Goal: Transaction & Acquisition: Register for event/course

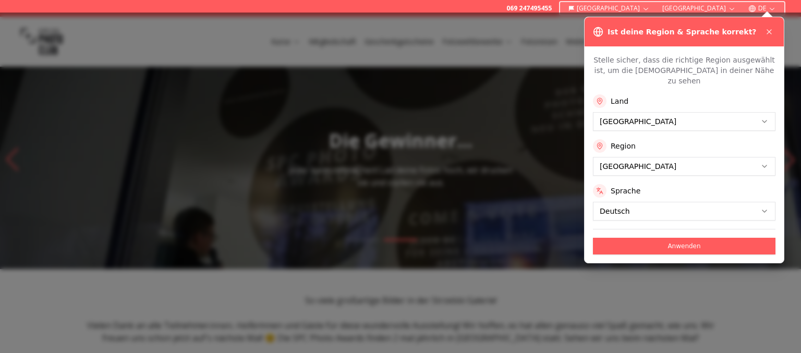
drag, startPoint x: 649, startPoint y: 239, endPoint x: 479, endPoint y: 222, distance: 171.3
click at [647, 239] on button "Anwenden" at bounding box center [684, 246] width 182 height 17
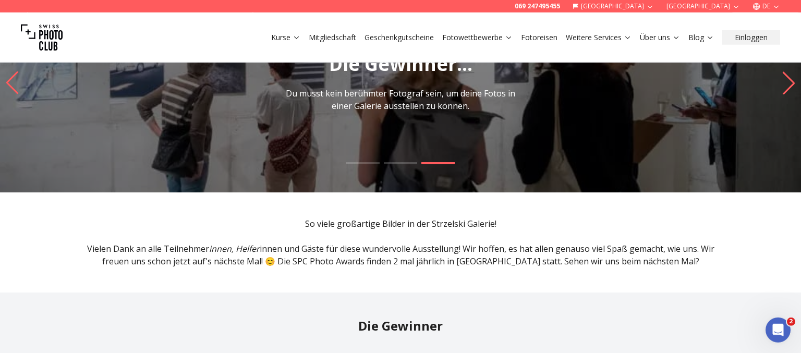
scroll to position [55, 0]
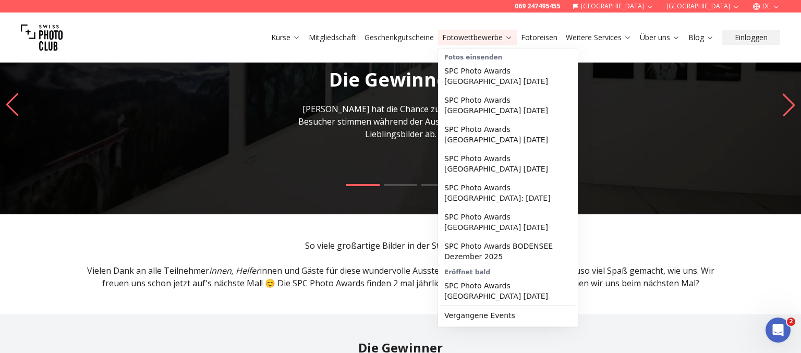
click at [485, 41] on link "Fotowettbewerbe" at bounding box center [477, 37] width 70 height 10
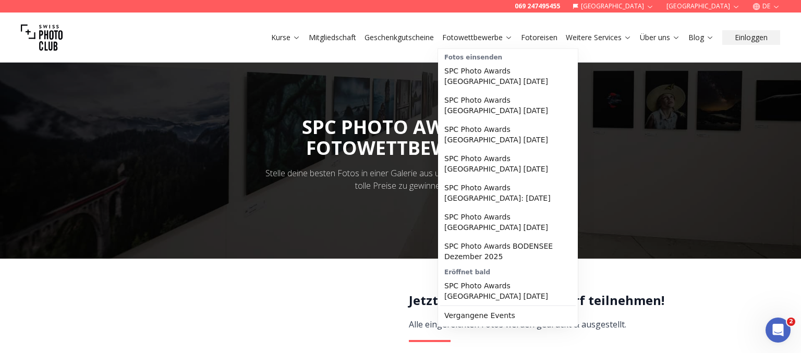
click at [509, 39] on icon at bounding box center [509, 37] width 8 height 8
click at [482, 137] on link "SPC Photo Awards [GEOGRAPHIC_DATA] [DATE]" at bounding box center [508, 134] width 136 height 29
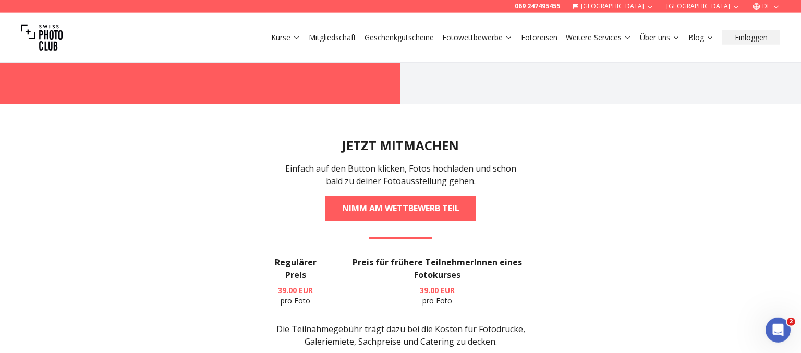
scroll to position [1981, 0]
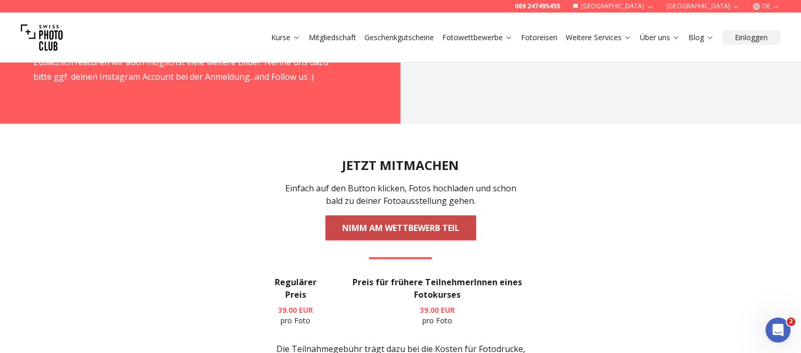
drag, startPoint x: 353, startPoint y: 209, endPoint x: 355, endPoint y: 202, distance: 7.5
click at [353, 215] on link "NIMM AM WETTBEWERB TEIL" at bounding box center [400, 227] width 151 height 25
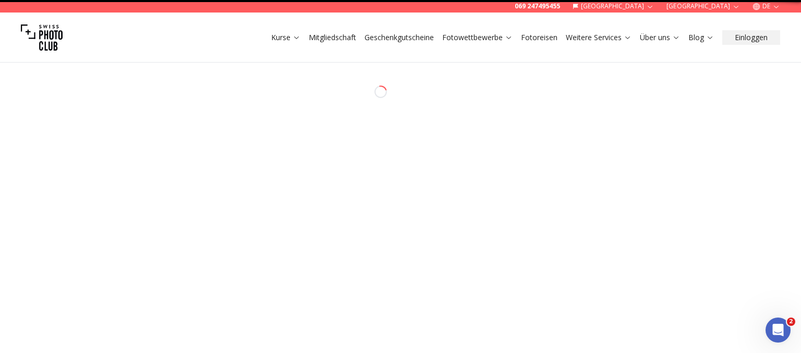
select select "*******"
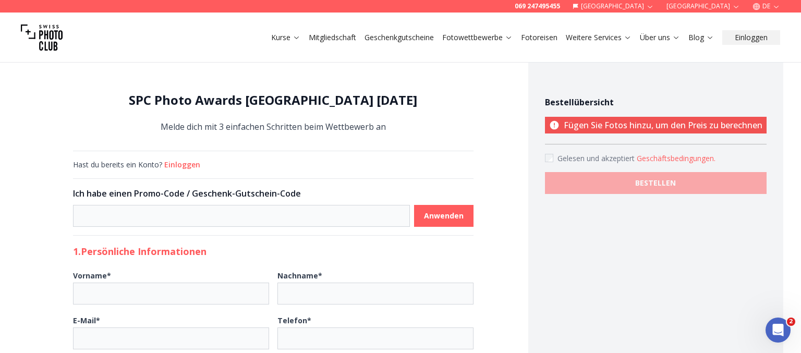
click at [181, 165] on button "Einloggen" at bounding box center [182, 165] width 36 height 10
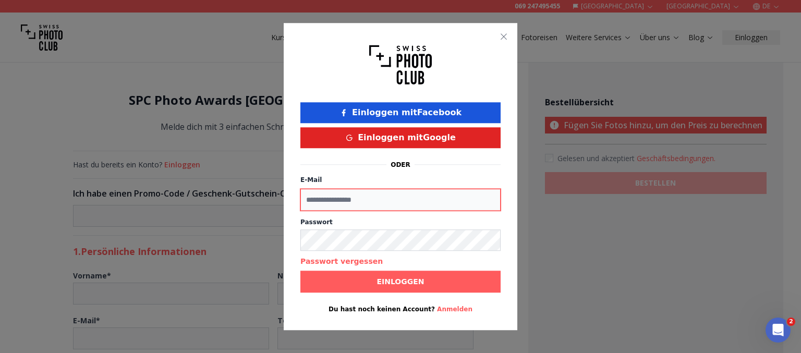
click at [372, 202] on input "E-Mail" at bounding box center [400, 200] width 200 height 22
type input "**********"
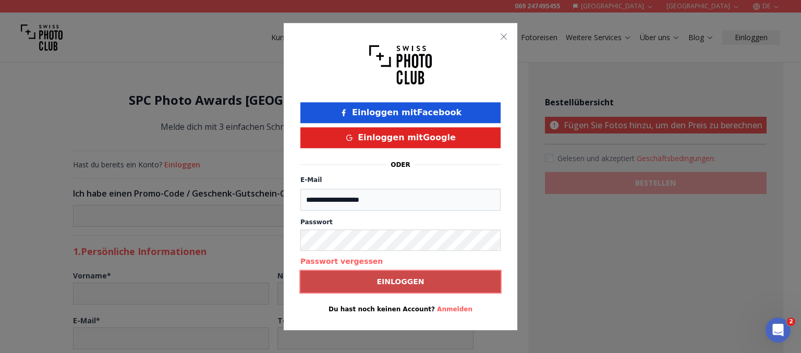
click at [405, 286] on b "Einloggen" at bounding box center [399, 281] width 47 height 10
